Goal: Task Accomplishment & Management: Use online tool/utility

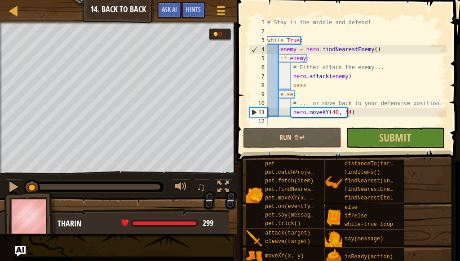
click at [4, 7] on div "Map Computer Science 2 14. Back to Back Game Menu Done Hints Ask AI" at bounding box center [118, 11] width 237 height 22
click at [8, 15] on div at bounding box center [13, 10] width 11 height 11
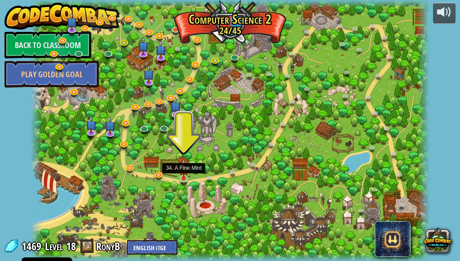
click at [180, 177] on img at bounding box center [183, 169] width 9 height 21
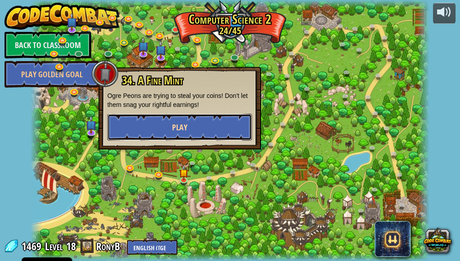
click at [174, 123] on span "Play" at bounding box center [179, 127] width 15 height 11
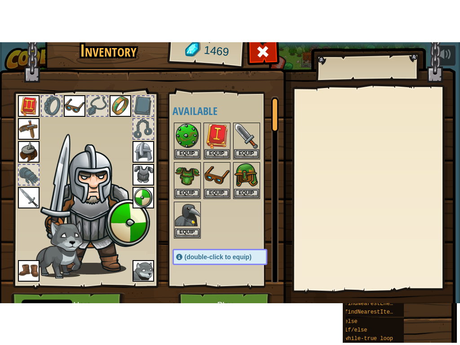
scroll to position [56, 0]
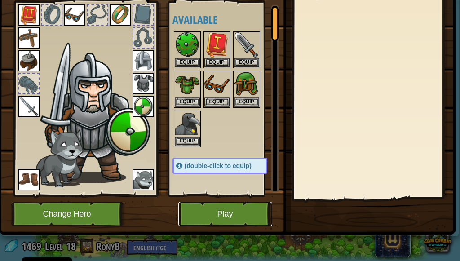
click at [233, 204] on button "Play" at bounding box center [225, 214] width 94 height 25
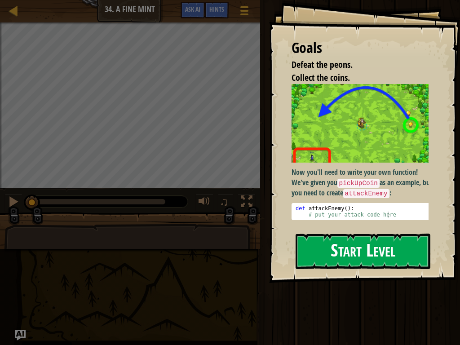
click at [379, 247] on button "Start Level" at bounding box center [363, 252] width 135 height 36
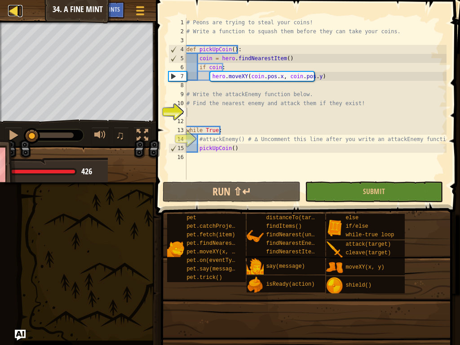
click at [10, 9] on div at bounding box center [13, 10] width 11 height 11
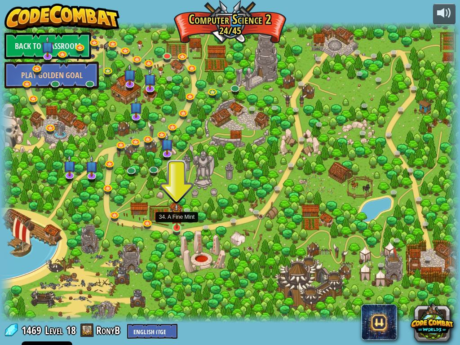
click at [173, 222] on img at bounding box center [176, 215] width 11 height 25
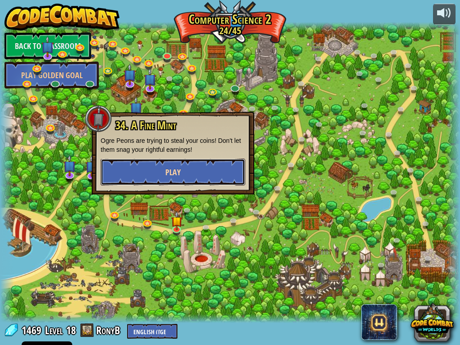
click at [182, 172] on button "Play" at bounding box center [173, 172] width 145 height 27
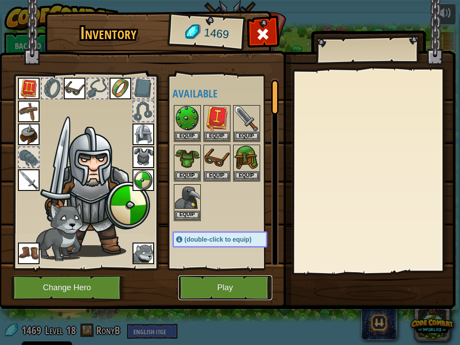
click at [214, 261] on button "Play" at bounding box center [225, 288] width 94 height 25
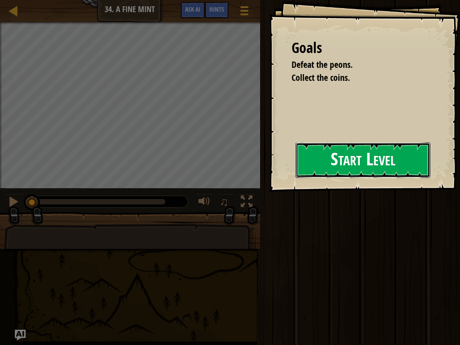
click at [296, 158] on button "Start Level" at bounding box center [363, 160] width 135 height 36
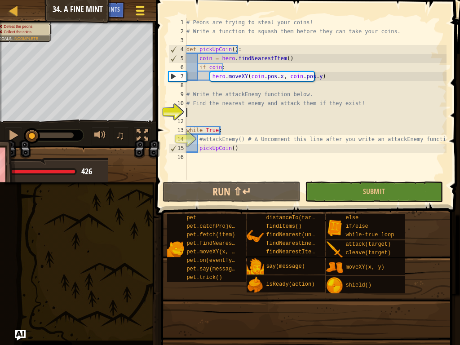
click at [131, 14] on button "Game Menu" at bounding box center [141, 12] width 24 height 22
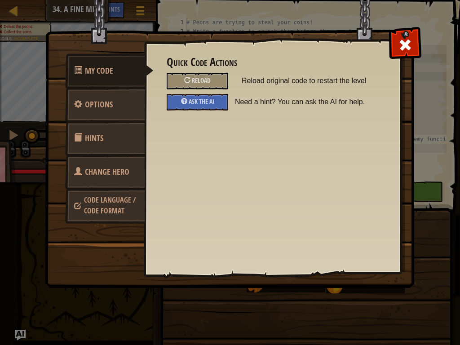
drag, startPoint x: 303, startPoint y: 56, endPoint x: 182, endPoint y: 100, distance: 128.4
click at [182, 100] on div at bounding box center [184, 101] width 6 height 6
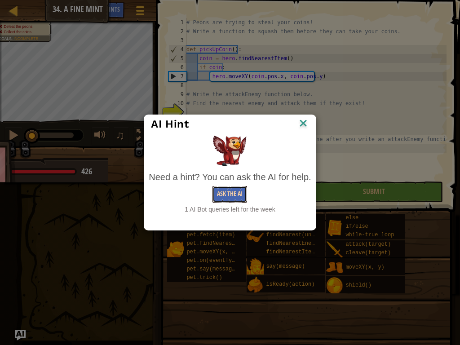
click at [219, 189] on button "Ask the AI" at bounding box center [230, 194] width 35 height 17
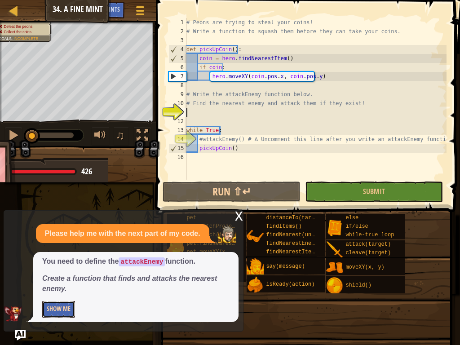
click at [62, 261] on button "Show Me" at bounding box center [58, 309] width 33 height 17
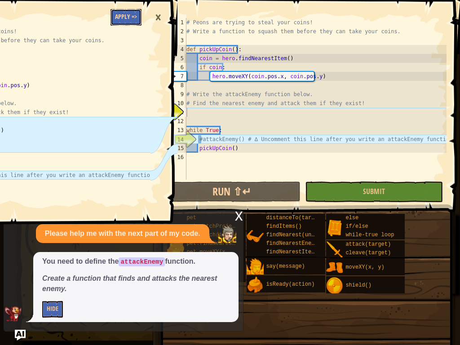
click at [118, 16] on button "Apply =>" at bounding box center [126, 17] width 31 height 17
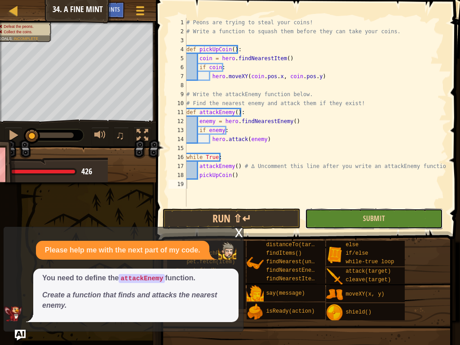
click at [324, 215] on button "Submit" at bounding box center [374, 219] width 138 height 21
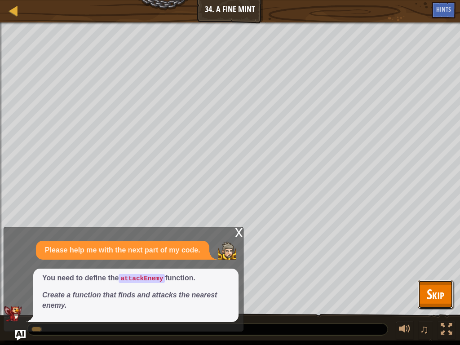
click at [445, 261] on button "Skip" at bounding box center [436, 294] width 36 height 29
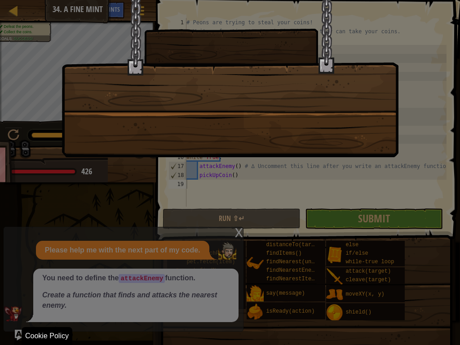
drag, startPoint x: 278, startPoint y: 333, endPoint x: 460, endPoint y: 253, distance: 198.5
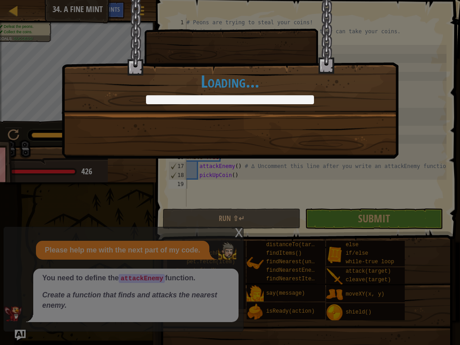
drag, startPoint x: 460, startPoint y: 253, endPoint x: 185, endPoint y: 49, distance: 342.3
click at [185, 49] on div "[PERSON_NAME]! +0 +0 Continue Loading..." at bounding box center [230, 57] width 337 height 114
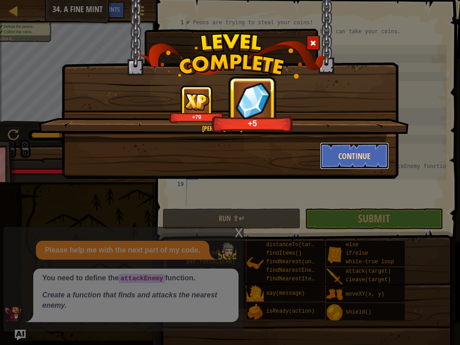
click at [320, 151] on button "Continue" at bounding box center [355, 155] width 70 height 27
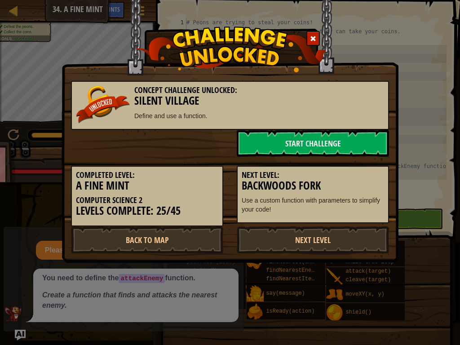
click at [360, 158] on div "Next Level: Backwoods Fork Use a custom function with parameters to simplify yo…" at bounding box center [313, 190] width 166 height 67
click at [358, 249] on link "Next Level" at bounding box center [313, 240] width 152 height 27
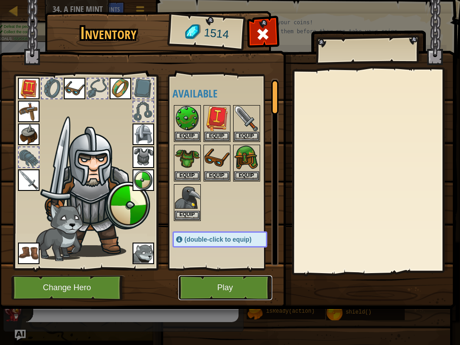
click at [247, 261] on button "Play" at bounding box center [225, 288] width 94 height 25
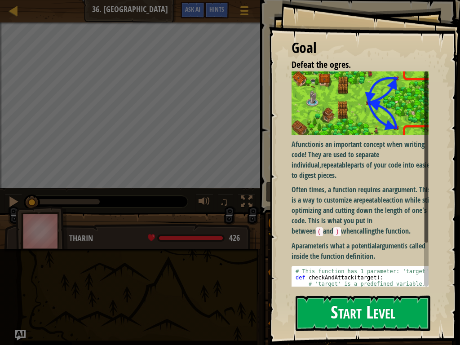
click at [393, 261] on button "Start Level" at bounding box center [363, 314] width 135 height 36
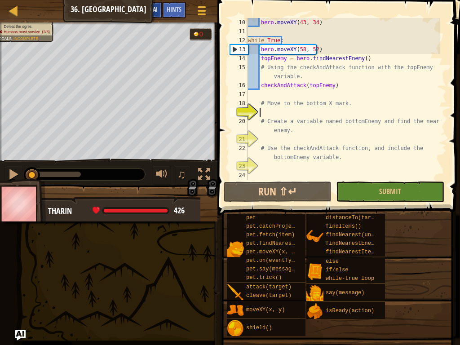
scroll to position [90, 0]
click at [154, 5] on button "Ask AI" at bounding box center [150, 10] width 24 height 17
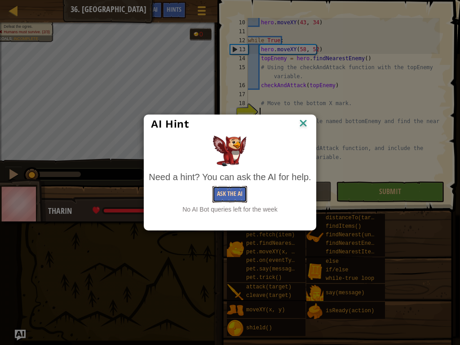
click at [247, 190] on button "Ask the AI" at bounding box center [230, 194] width 35 height 17
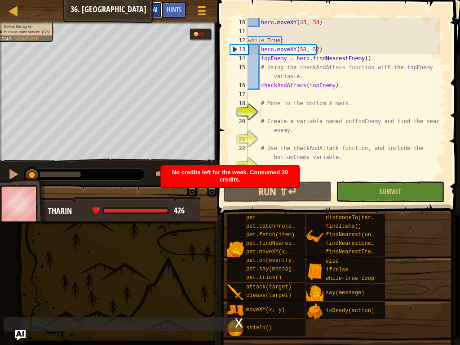
click at [151, 3] on button "Ask AI" at bounding box center [150, 10] width 24 height 17
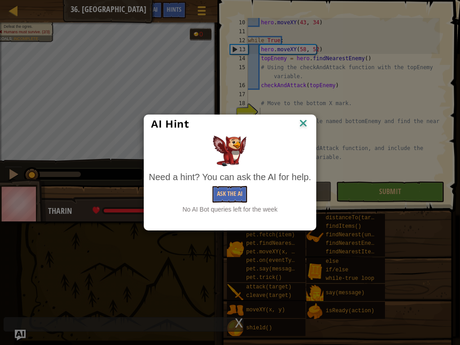
click at [302, 117] on div "AI Hint" at bounding box center [229, 124] width 171 height 18
click at [301, 122] on img at bounding box center [304, 123] width 12 height 13
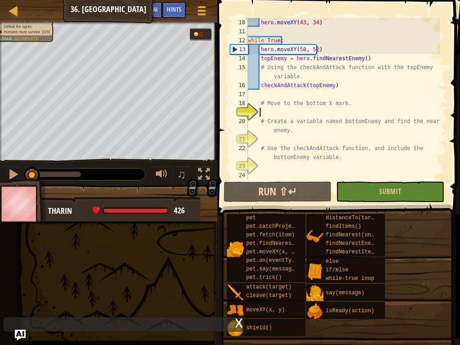
click at [264, 91] on div "hero . moveXY ( 43 , 34 ) while True : hero . moveXY ( 58 , 52 ) topEnemy = her…" at bounding box center [343, 108] width 194 height 180
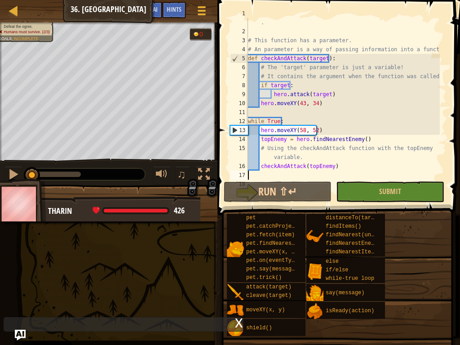
scroll to position [36, 0]
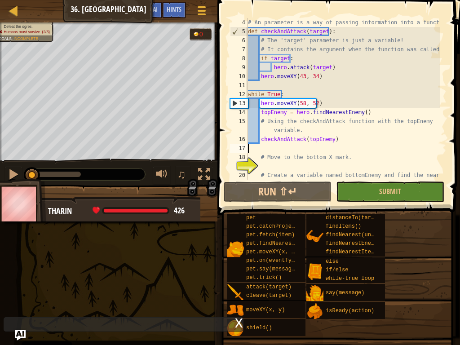
click at [277, 169] on div "# An parameter is a way of passing information into a function. def checkAndAtt…" at bounding box center [343, 112] width 194 height 189
type textarea "n"
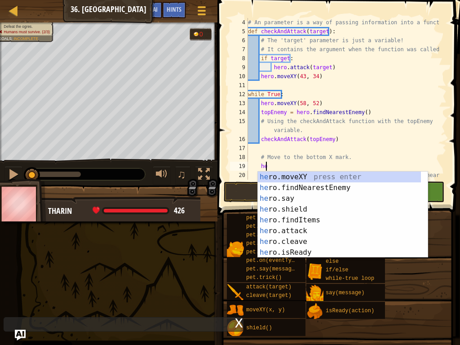
scroll to position [4, 1]
click at [322, 179] on div "her o.moveXY press enter her o.findNearestEnemy press enter her o.say press ent…" at bounding box center [339, 226] width 163 height 108
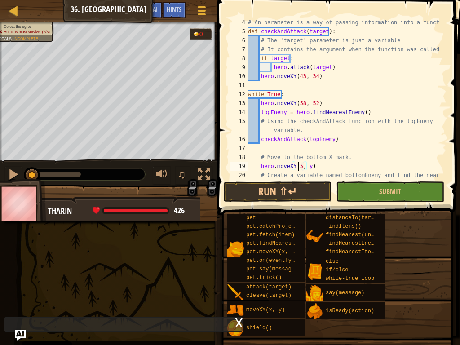
scroll to position [4, 4]
click at [309, 170] on div "# An parameter is a way of passing information into a function. def checkAndAtt…" at bounding box center [343, 112] width 194 height 189
type textarea "hero.moveXY(58, 16)"
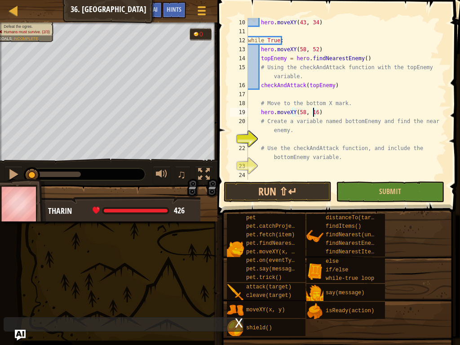
scroll to position [90, 0]
click at [276, 138] on div "hero . moveXY ( 43 , 34 ) while True : hero . moveXY ( 58 , 52 ) topEnemy = her…" at bounding box center [343, 108] width 194 height 180
click at [199, 9] on div at bounding box center [202, 10] width 12 height 13
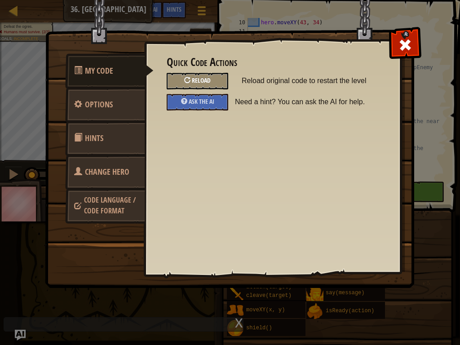
click at [206, 88] on div "Reload" at bounding box center [198, 81] width 62 height 17
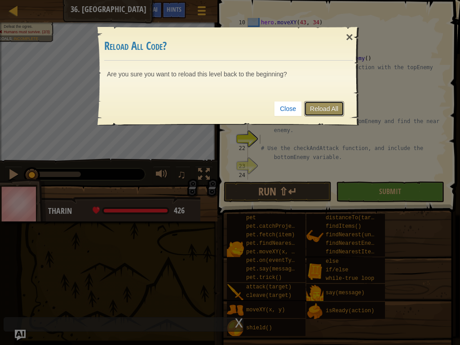
click at [315, 105] on link "Reload All" at bounding box center [324, 108] width 40 height 15
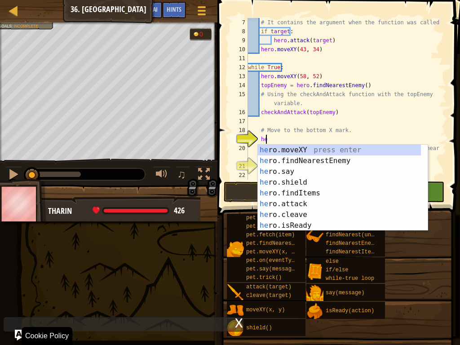
scroll to position [4, 1]
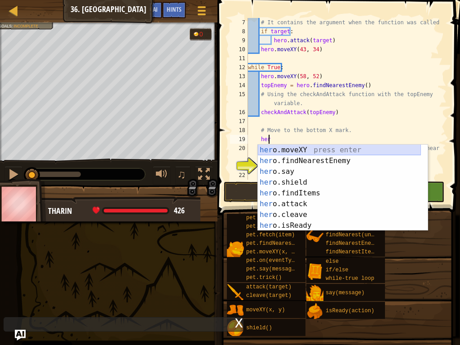
click at [296, 151] on div "her o.moveXY press enter her o.findNearestEnemy press enter her o.say press ent…" at bounding box center [339, 199] width 163 height 108
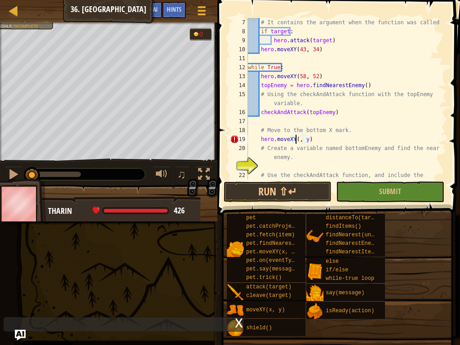
scroll to position [4, 4]
drag, startPoint x: 443, startPoint y: 138, endPoint x: 310, endPoint y: 138, distance: 133.5
click at [310, 138] on div "# It contains the argument when the function was called. if target : hero . att…" at bounding box center [343, 112] width 194 height 189
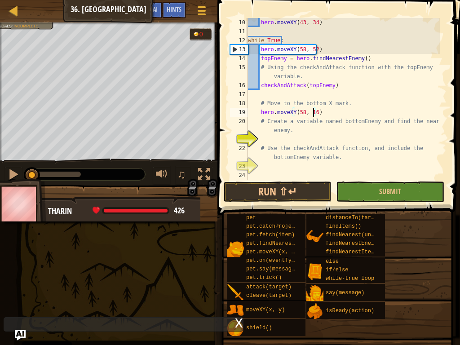
scroll to position [90, 0]
click at [274, 131] on div "hero . moveXY ( 43 , 34 ) while True : hero . moveXY ( 58 , 52 ) topEnemy = her…" at bounding box center [343, 108] width 194 height 180
type textarea "# Create a variable named bottomEnemy and find the nearest enemy."
click at [274, 139] on div "hero . moveXY ( 43 , 34 ) while True : hero . moveXY ( 58 , 52 ) topEnemy = her…" at bounding box center [343, 108] width 194 height 180
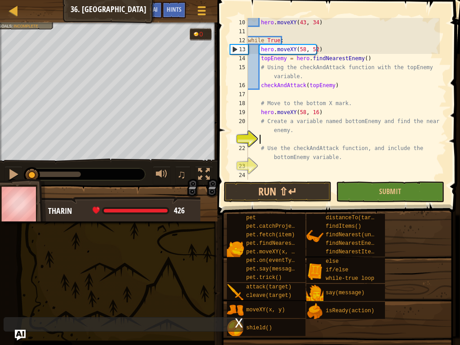
type textarea "he"
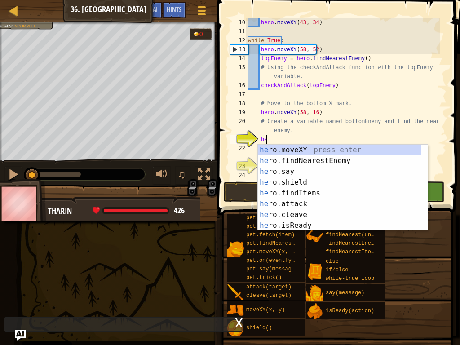
scroll to position [4, 1]
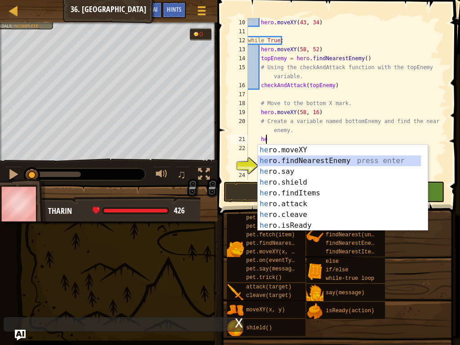
click at [318, 159] on div "he ro.moveXY press enter he ro.findNearestEnemy press enter he ro.say press ent…" at bounding box center [339, 199] width 163 height 108
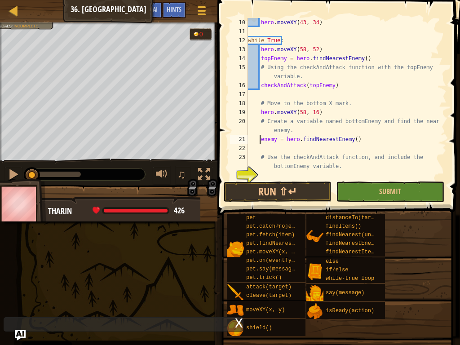
click at [259, 138] on div "hero . moveXY ( 43 , 34 ) while True : hero . moveXY ( 58 , 52 ) topEnemy = her…" at bounding box center [343, 108] width 194 height 180
type textarea "botomenemy = hero.findNearestEnemy()"
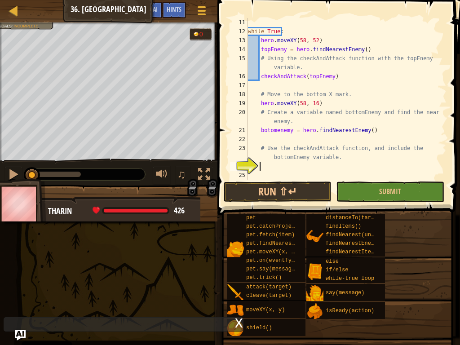
click at [281, 165] on div "while True : hero . moveXY ( 58 , 52 ) topEnemy = hero . findNearestEnemy ( ) #…" at bounding box center [343, 108] width 194 height 180
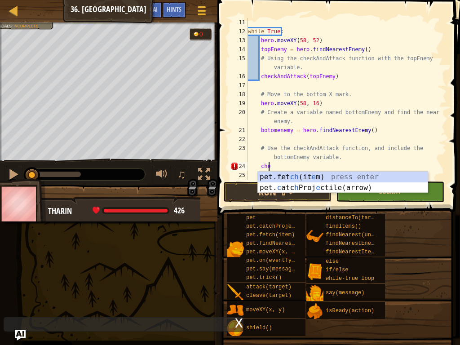
type textarea "c"
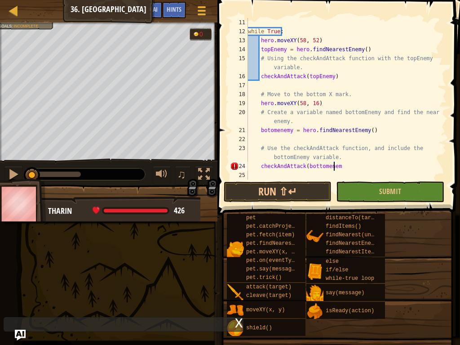
scroll to position [4, 7]
click at [325, 169] on div "while True : hero . moveXY ( 58 , 52 ) topEnemy = hero . findNearestEnemy ( ) #…" at bounding box center [343, 108] width 194 height 180
click at [338, 166] on div "while True : hero . moveXY ( 58 , 52 ) topEnemy = hero . findNearestEnemy ( ) #…" at bounding box center [343, 108] width 194 height 180
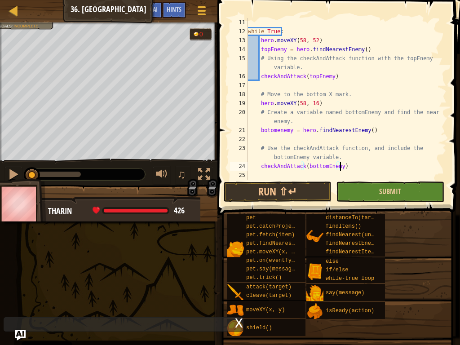
type textarea "checkAndAttack(bottomEnemy)"
click at [348, 186] on button "Submit" at bounding box center [390, 192] width 108 height 21
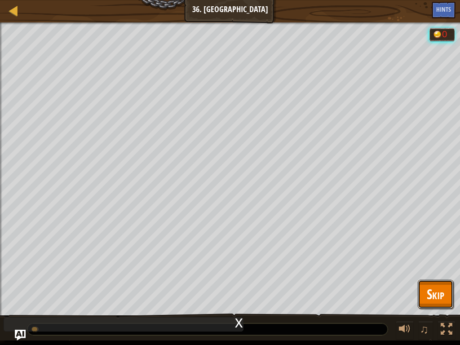
click at [448, 261] on button "Skip" at bounding box center [436, 294] width 36 height 29
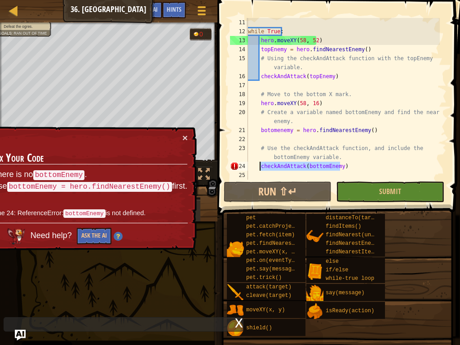
drag, startPoint x: 354, startPoint y: 164, endPoint x: 258, endPoint y: 169, distance: 95.4
click at [258, 169] on div "while True : hero . moveXY ( 58 , 52 ) topEnemy = hero . findNearestEnemy ( ) #…" at bounding box center [343, 108] width 194 height 180
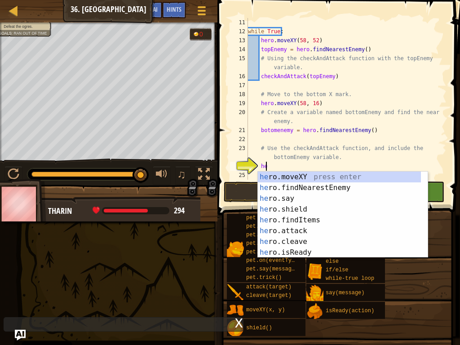
type textarea "her"
click at [305, 186] on div "her o.moveXY press enter her o.findNearestEnemy press enter her o.say press ent…" at bounding box center [339, 226] width 163 height 108
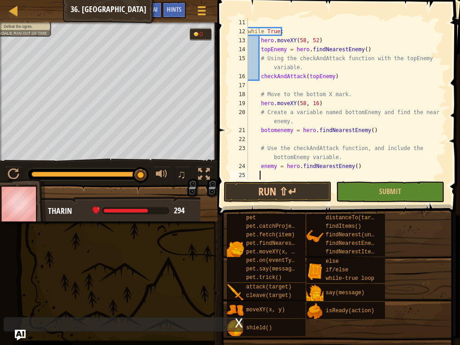
click at [268, 131] on div "while True : hero . moveXY ( 58 , 52 ) topEnemy = hero . findNearestEnemy ( ) #…" at bounding box center [343, 108] width 194 height 180
click at [369, 191] on button "Submit" at bounding box center [390, 192] width 108 height 21
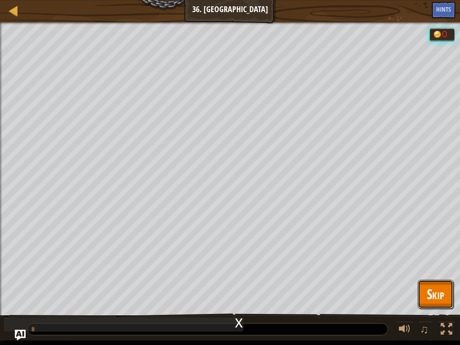
click at [432, 261] on span "Skip" at bounding box center [436, 294] width 18 height 18
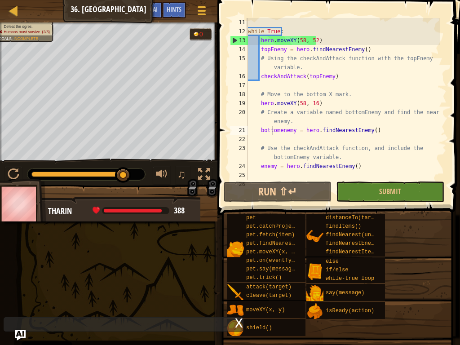
type textarea "enemy = hero.findNearestEnemy()"
drag, startPoint x: 359, startPoint y: 166, endPoint x: 260, endPoint y: 170, distance: 99.0
click at [260, 170] on div "while True : hero . moveXY ( 58 , 52 ) topEnemy = hero . findNearestEnemy ( ) #…" at bounding box center [343, 108] width 194 height 180
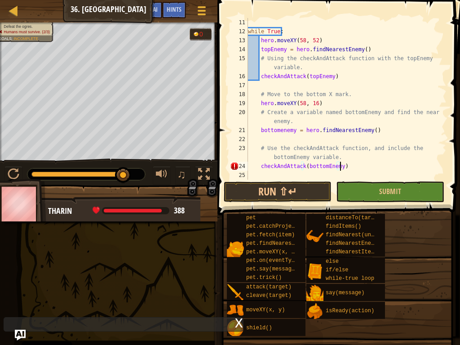
scroll to position [4, 7]
click at [356, 193] on button "Submit" at bounding box center [390, 192] width 108 height 21
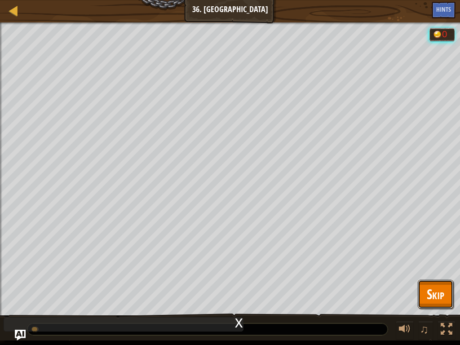
click at [448, 261] on button "Skip" at bounding box center [436, 294] width 36 height 29
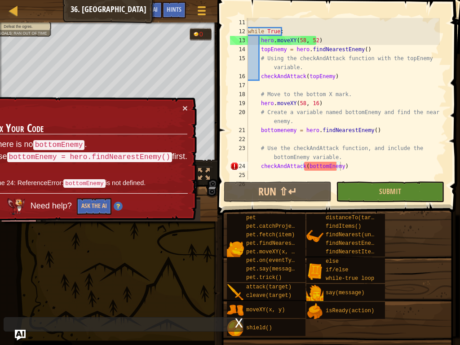
click at [276, 130] on div "while True : hero . moveXY ( 58 , 52 ) topEnemy = hero . findNearestEnemy ( ) #…" at bounding box center [343, 108] width 194 height 180
click at [281, 131] on div "while True : hero . moveXY ( 58 , 52 ) topEnemy = hero . findNearestEnemy ( ) #…" at bounding box center [343, 108] width 194 height 180
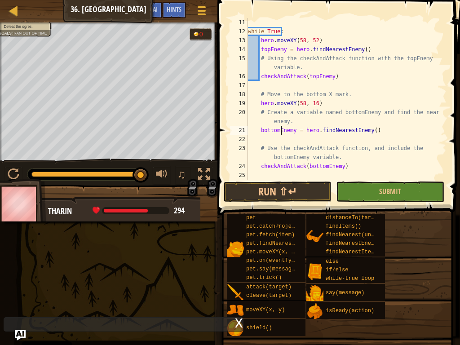
scroll to position [4, 3]
type textarea "bottomEnemy = hero.findNearestEnemy()"
click at [380, 196] on span "Submit" at bounding box center [390, 192] width 22 height 10
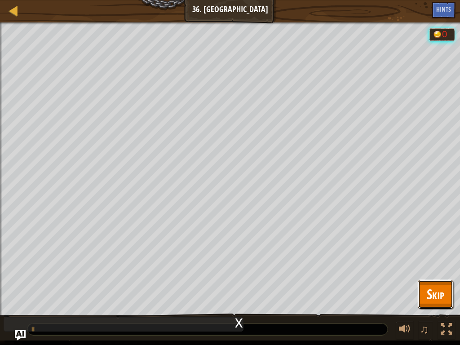
click at [439, 261] on button "Skip" at bounding box center [436, 294] width 36 height 29
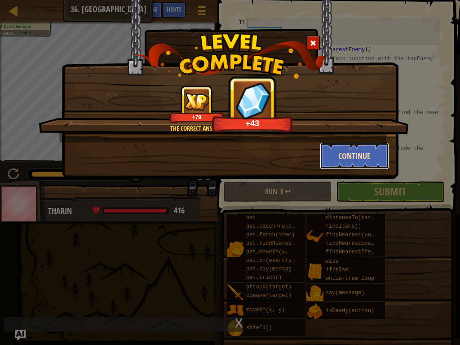
click at [361, 147] on button "Continue" at bounding box center [355, 155] width 70 height 27
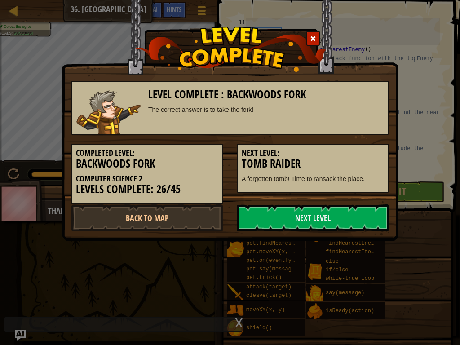
click at [320, 238] on div "Level Complete : Backwoods Fork The correct answer is to take the fork! Complet…" at bounding box center [230, 120] width 337 height 241
click at [326, 209] on link "Next Level" at bounding box center [313, 218] width 152 height 27
click at [328, 223] on link "Next Level" at bounding box center [313, 218] width 152 height 27
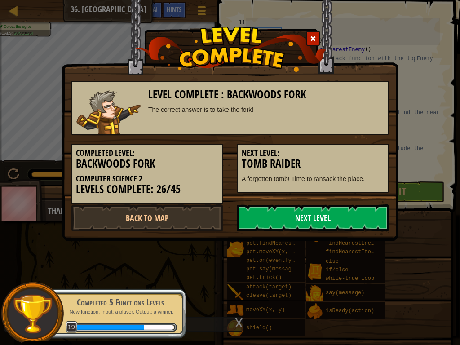
click at [306, 218] on link "Next Level" at bounding box center [313, 218] width 152 height 27
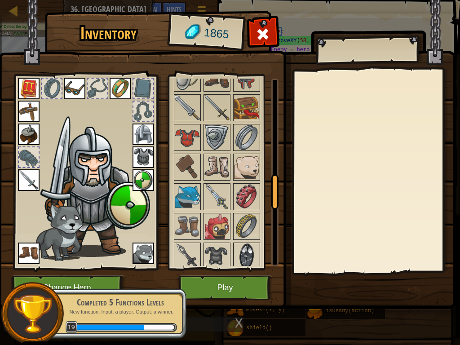
scroll to position [539, 0]
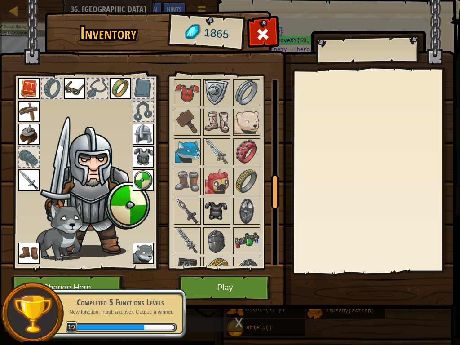
click at [217, 219] on img at bounding box center [217, 211] width 25 height 25
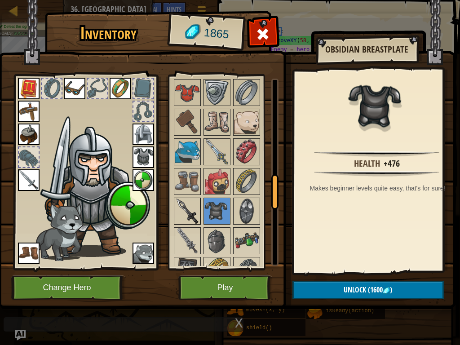
click at [192, 207] on img at bounding box center [187, 211] width 25 height 25
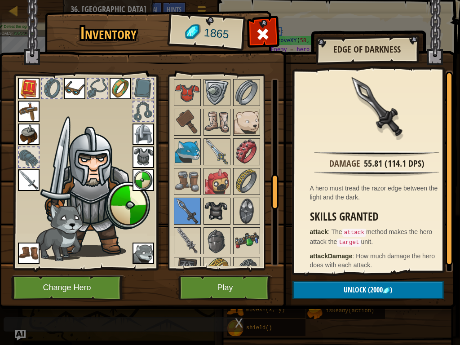
click at [225, 213] on img at bounding box center [217, 211] width 25 height 25
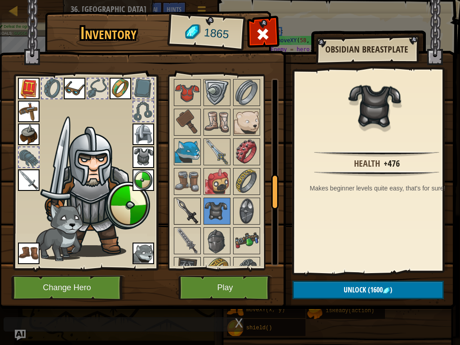
click at [194, 205] on img at bounding box center [187, 211] width 25 height 25
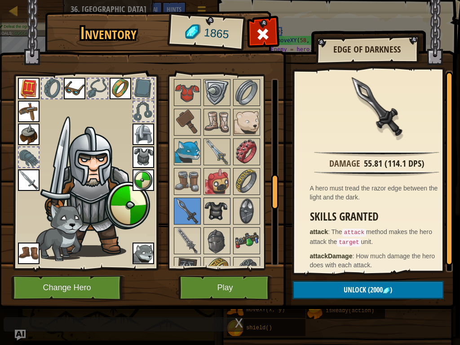
click at [227, 208] on img at bounding box center [217, 211] width 25 height 25
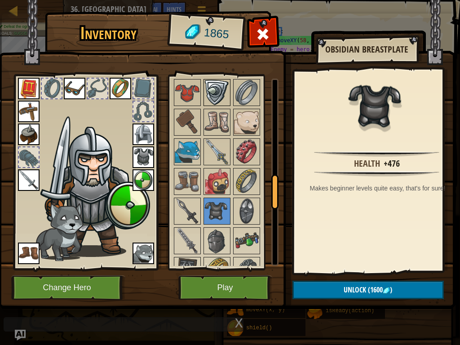
drag, startPoint x: 95, startPoint y: 0, endPoint x: 207, endPoint y: 100, distance: 150.3
click at [207, 100] on img at bounding box center [217, 92] width 25 height 25
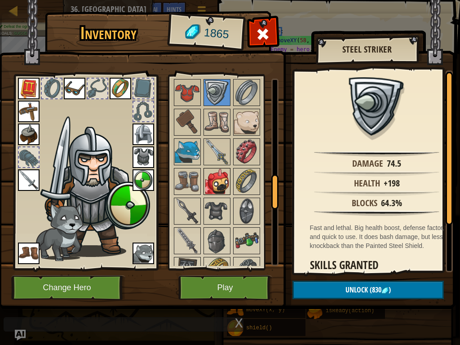
drag, startPoint x: 232, startPoint y: 196, endPoint x: 218, endPoint y: 172, distance: 27.6
drag, startPoint x: 218, startPoint y: 172, endPoint x: 280, endPoint y: 83, distance: 108.6
click at [280, 83] on img at bounding box center [227, 146] width 457 height 326
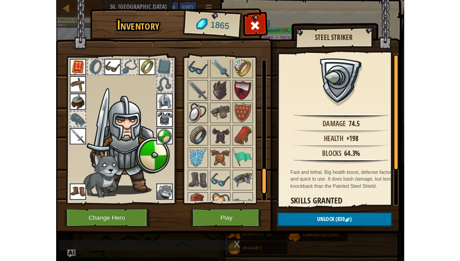
scroll to position [885, 0]
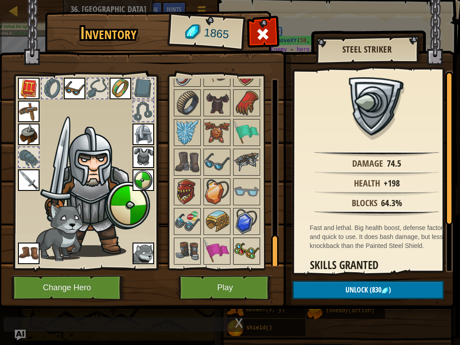
click at [236, 254] on img at bounding box center [246, 251] width 25 height 25
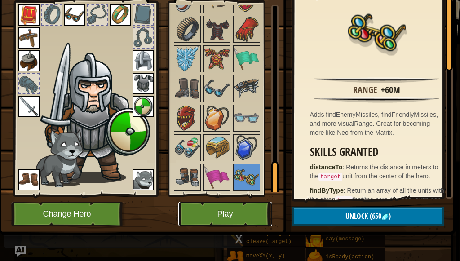
click at [233, 204] on button "Play" at bounding box center [225, 214] width 94 height 25
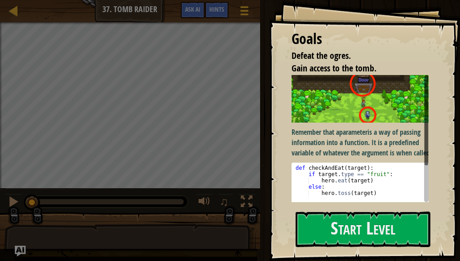
click at [341, 133] on p "Remember that a parameter is a way of passing information into a function. It i…" at bounding box center [364, 142] width 144 height 31
drag, startPoint x: 343, startPoint y: 177, endPoint x: 344, endPoint y: 195, distance: 18.5
click at [343, 181] on div "def checkAndEat ( target ) : if target . type == "fruit" : hero . eat ( target …" at bounding box center [363, 206] width 139 height 82
type textarea "def checkAndEat(target): if target.type == "fruit":"
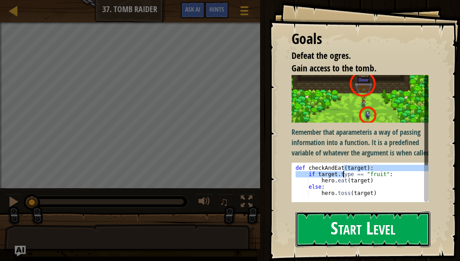
click at [398, 226] on button "Start Level" at bounding box center [363, 230] width 135 height 36
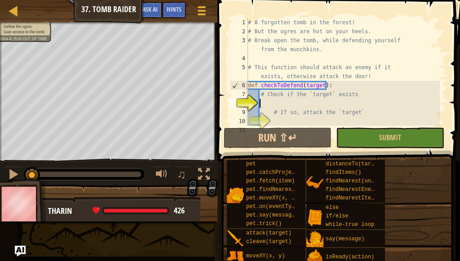
scroll to position [27, 0]
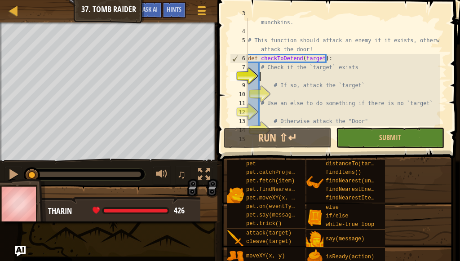
click at [5, 4] on div "Map Computer Science 2 37. Tomb Raider Game Menu Done Hints Ask AI" at bounding box center [109, 11] width 218 height 22
click at [8, 5] on div at bounding box center [13, 10] width 11 height 11
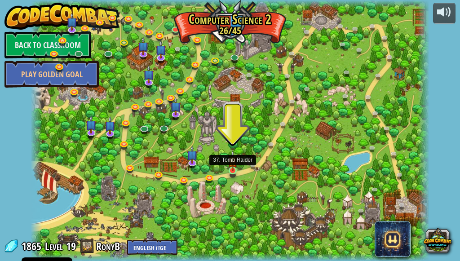
click at [229, 169] on img at bounding box center [232, 161] width 9 height 21
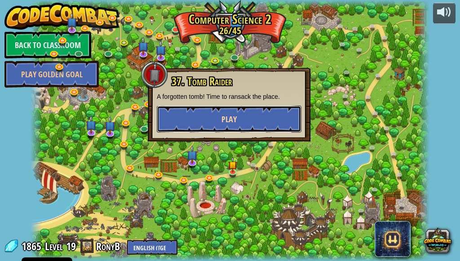
click at [213, 114] on button "Play" at bounding box center [229, 119] width 145 height 27
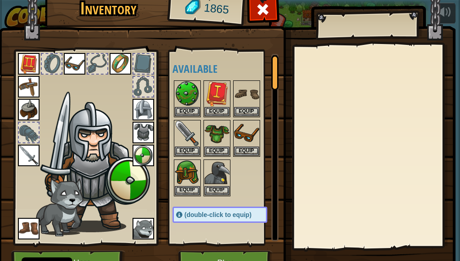
scroll to position [56, 0]
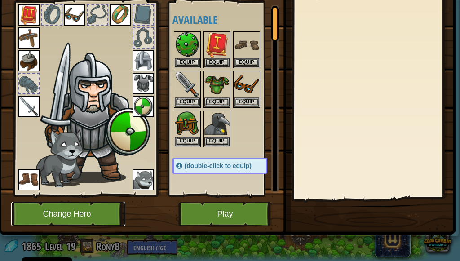
click at [76, 202] on button "Change Hero" at bounding box center [68, 214] width 114 height 25
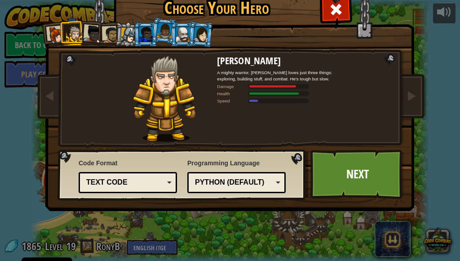
click at [188, 38] on li at bounding box center [201, 34] width 26 height 26
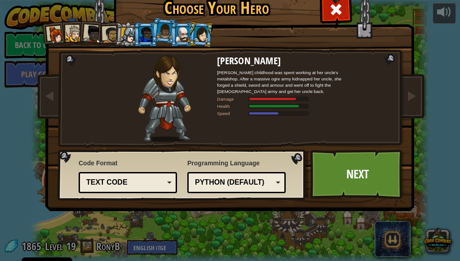
click at [176, 36] on div at bounding box center [183, 34] width 14 height 14
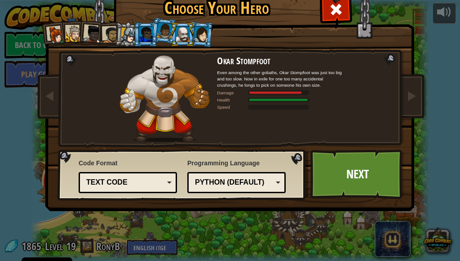
click at [70, 32] on div at bounding box center [74, 34] width 17 height 17
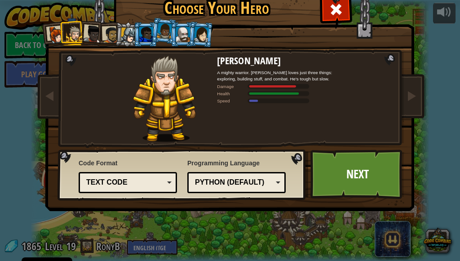
click at [182, 33] on div at bounding box center [183, 34] width 14 height 14
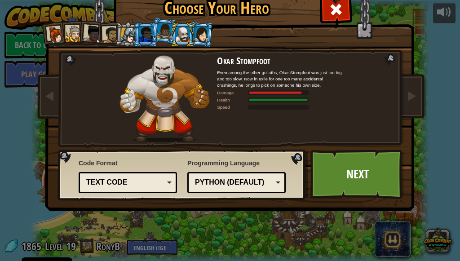
click at [195, 30] on div at bounding box center [201, 34] width 15 height 15
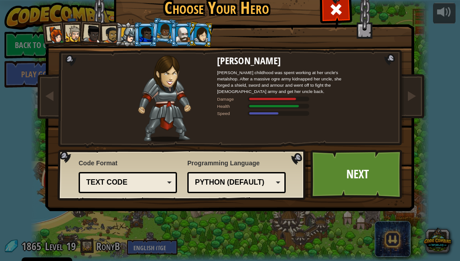
click at [183, 33] on div at bounding box center [183, 34] width 14 height 14
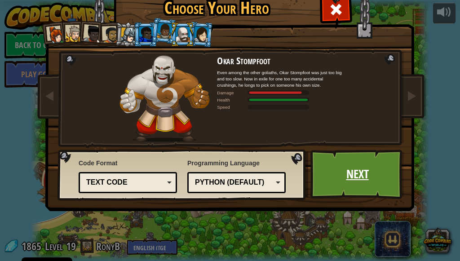
click at [351, 162] on link "Next" at bounding box center [358, 174] width 94 height 49
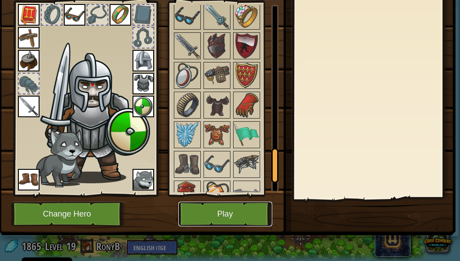
click at [238, 203] on button "Play" at bounding box center [225, 214] width 94 height 25
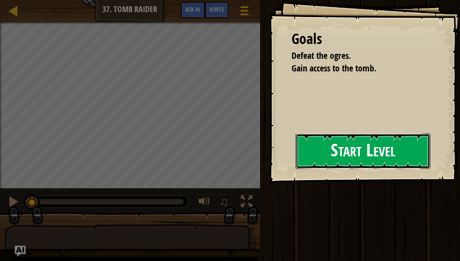
click at [296, 147] on button "Start Level" at bounding box center [363, 152] width 135 height 36
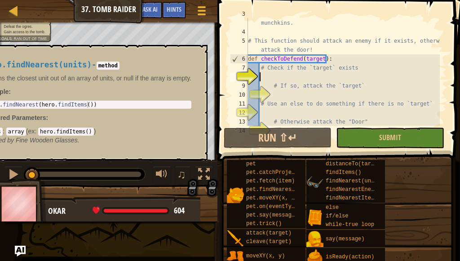
scroll to position [27, 0]
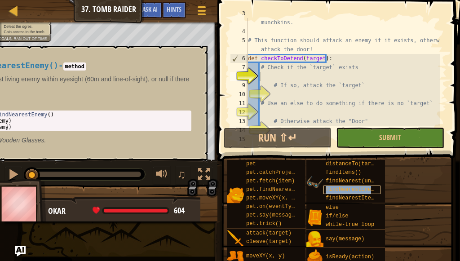
drag, startPoint x: 224, startPoint y: 164, endPoint x: 360, endPoint y: 187, distance: 137.7
click at [360, 187] on span "findNearestEnemy()" at bounding box center [355, 190] width 58 height 6
click at [192, 53] on div "hero.findNearestEnemy() - method Returns the closest living enemy within eyesig…" at bounding box center [73, 103] width 270 height 115
click at [193, 55] on div "hero.findNearestEnemy() - method Returns the closest living enemy within eyesig…" at bounding box center [70, 103] width 254 height 100
click at [198, 52] on button "×" at bounding box center [197, 56] width 7 height 13
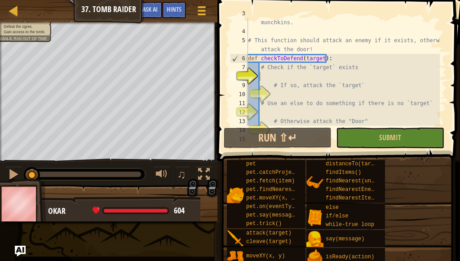
drag, startPoint x: 249, startPoint y: 136, endPoint x: 205, endPoint y: 230, distance: 103.2
click at [205, 230] on div "Map Computer Science 2 37. Tomb Raider Game Menu Done Hints Ask AI 1 הההההההההה…" at bounding box center [230, 130] width 460 height 261
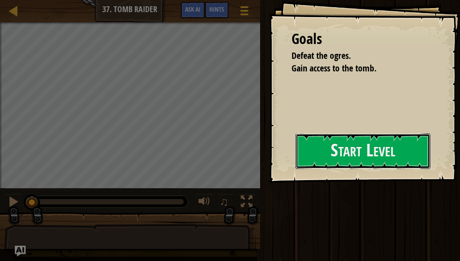
click at [307, 134] on button "Start Level" at bounding box center [363, 152] width 135 height 36
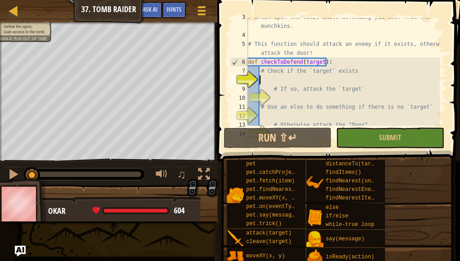
scroll to position [27, 0]
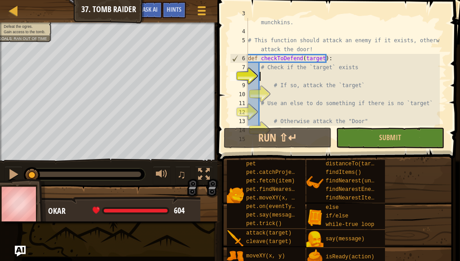
click at [449, 14] on span at bounding box center [340, 68] width 250 height 188
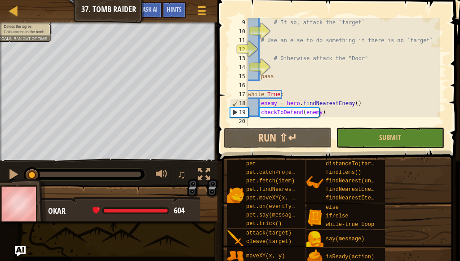
scroll to position [36, 0]
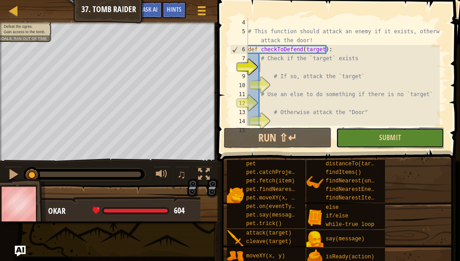
click at [412, 134] on button "Submit" at bounding box center [390, 138] width 108 height 21
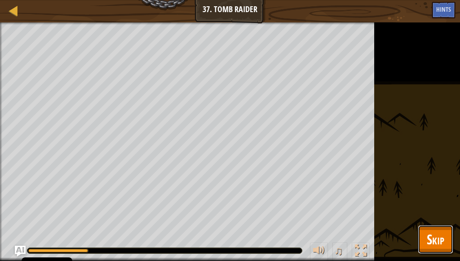
click at [424, 237] on button "Skip" at bounding box center [436, 239] width 36 height 29
